Goal: Task Accomplishment & Management: Use online tool/utility

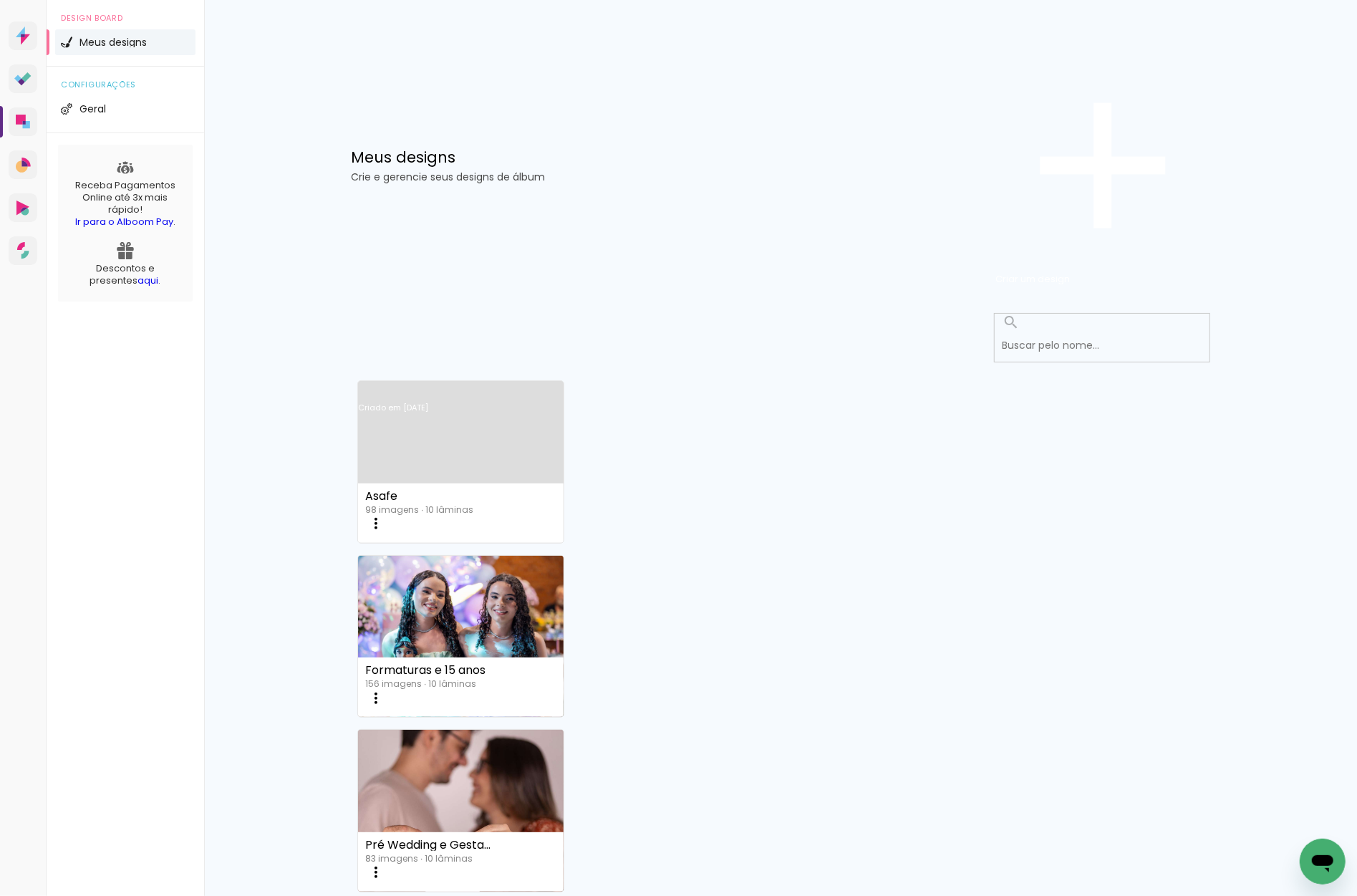
click at [469, 386] on link "Criado em [DATE]" at bounding box center [460, 427] width 205 height 81
